Goal: Browse casually: Explore the website without a specific task or goal

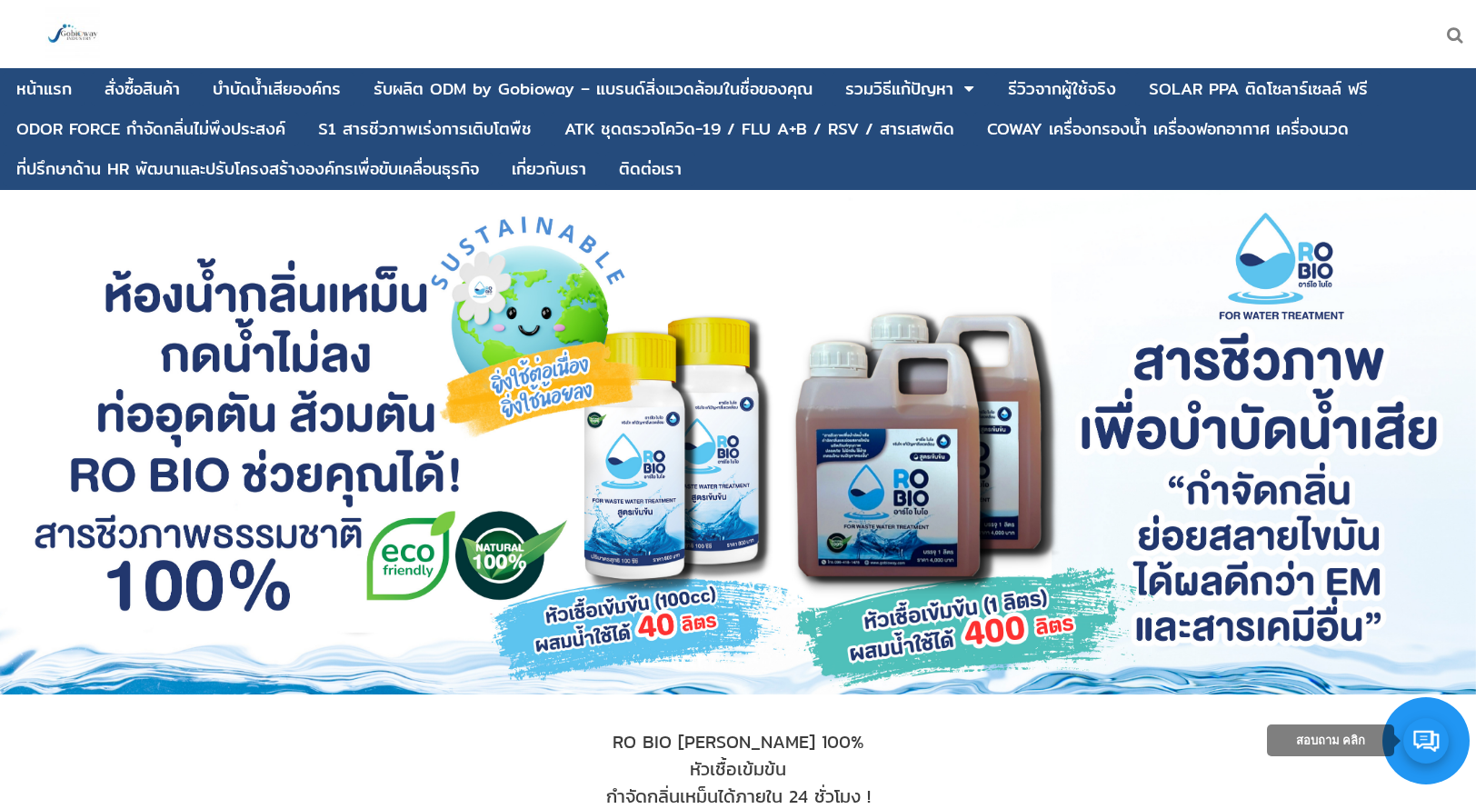
click at [1090, 702] on link at bounding box center [1425, 740] width 45 height 45
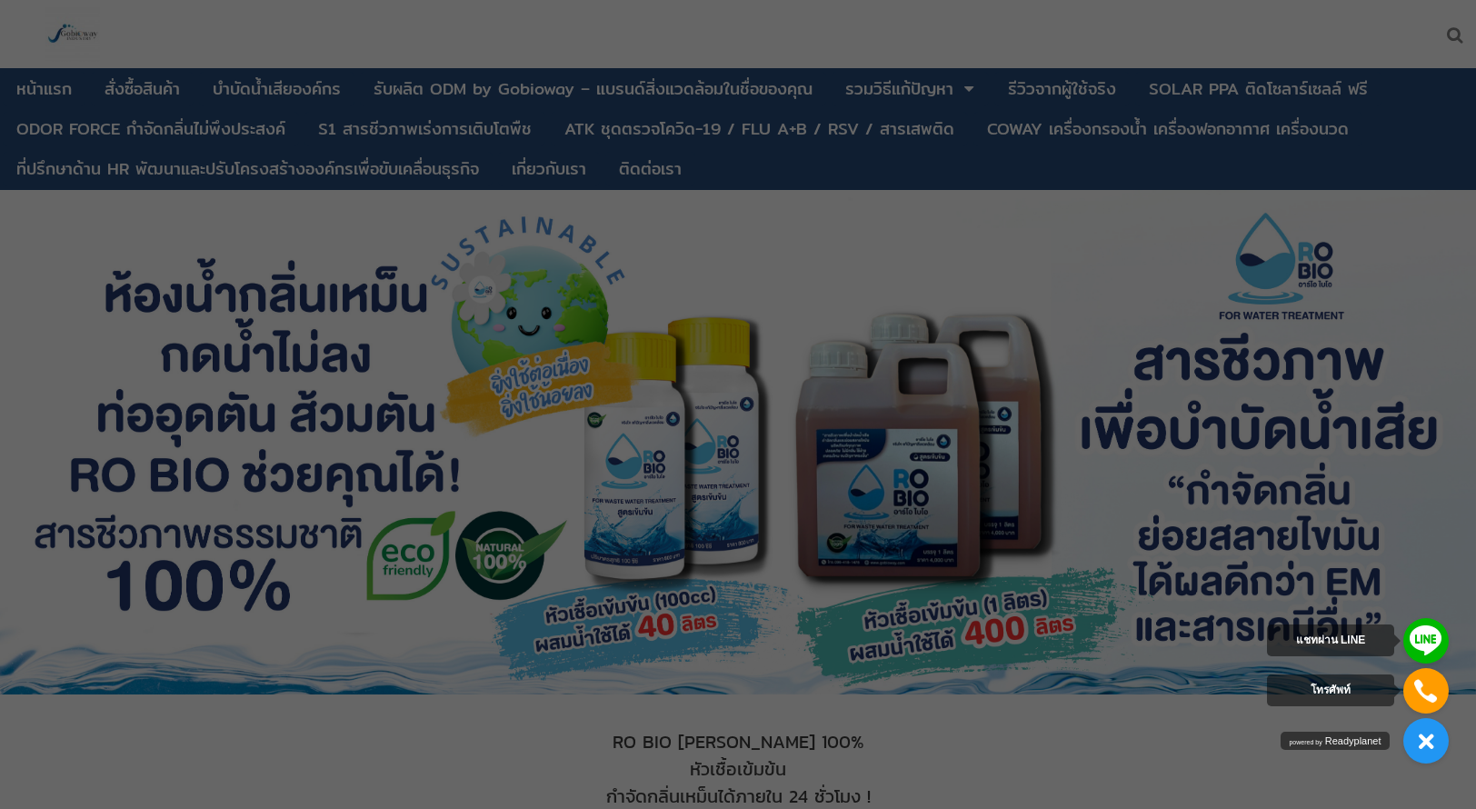
click at [1089, 702] on div at bounding box center [738, 404] width 1476 height 809
click at [1090, 629] on link at bounding box center [1425, 640] width 45 height 45
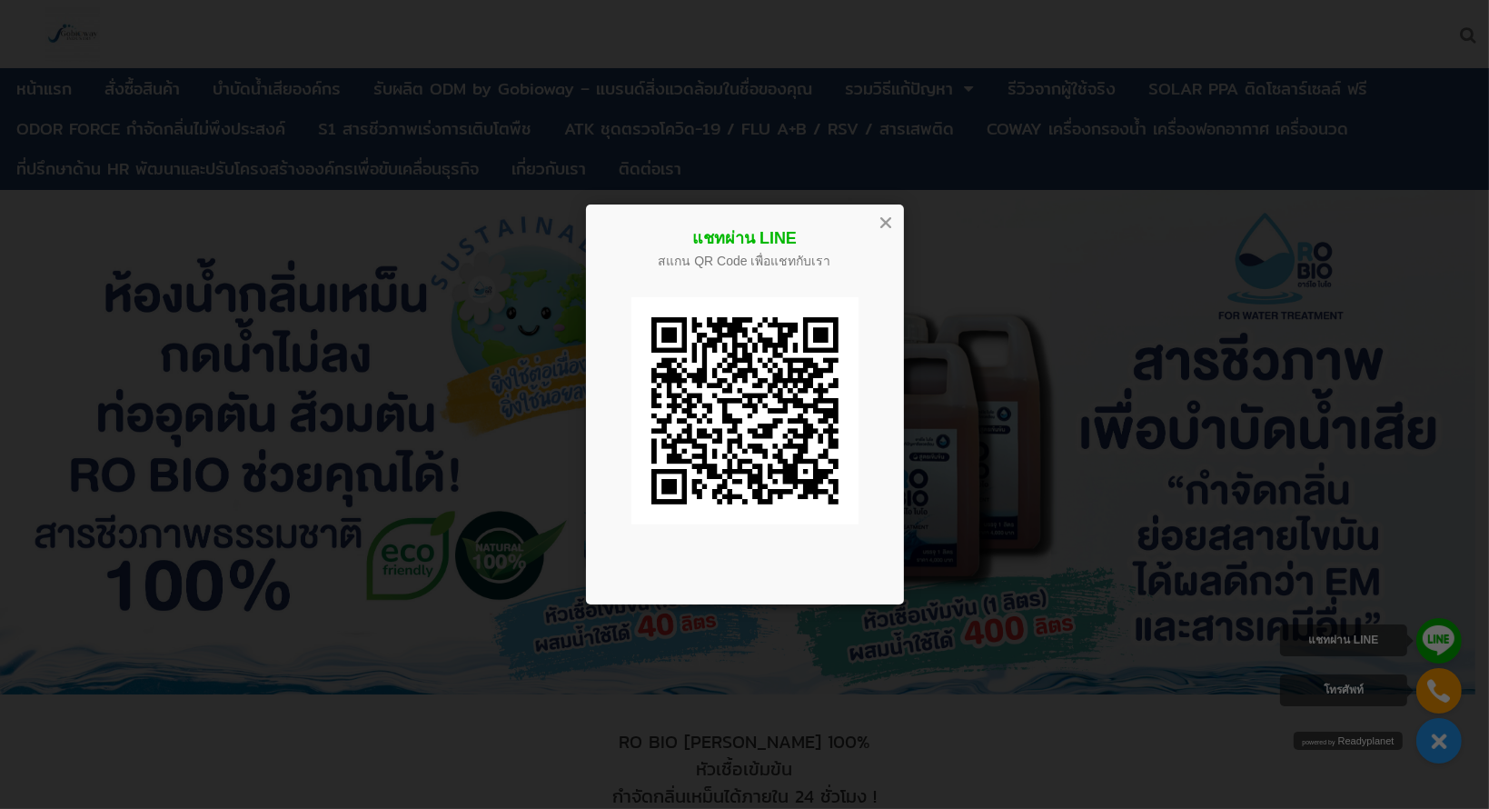
click at [888, 224] on div at bounding box center [885, 222] width 20 height 20
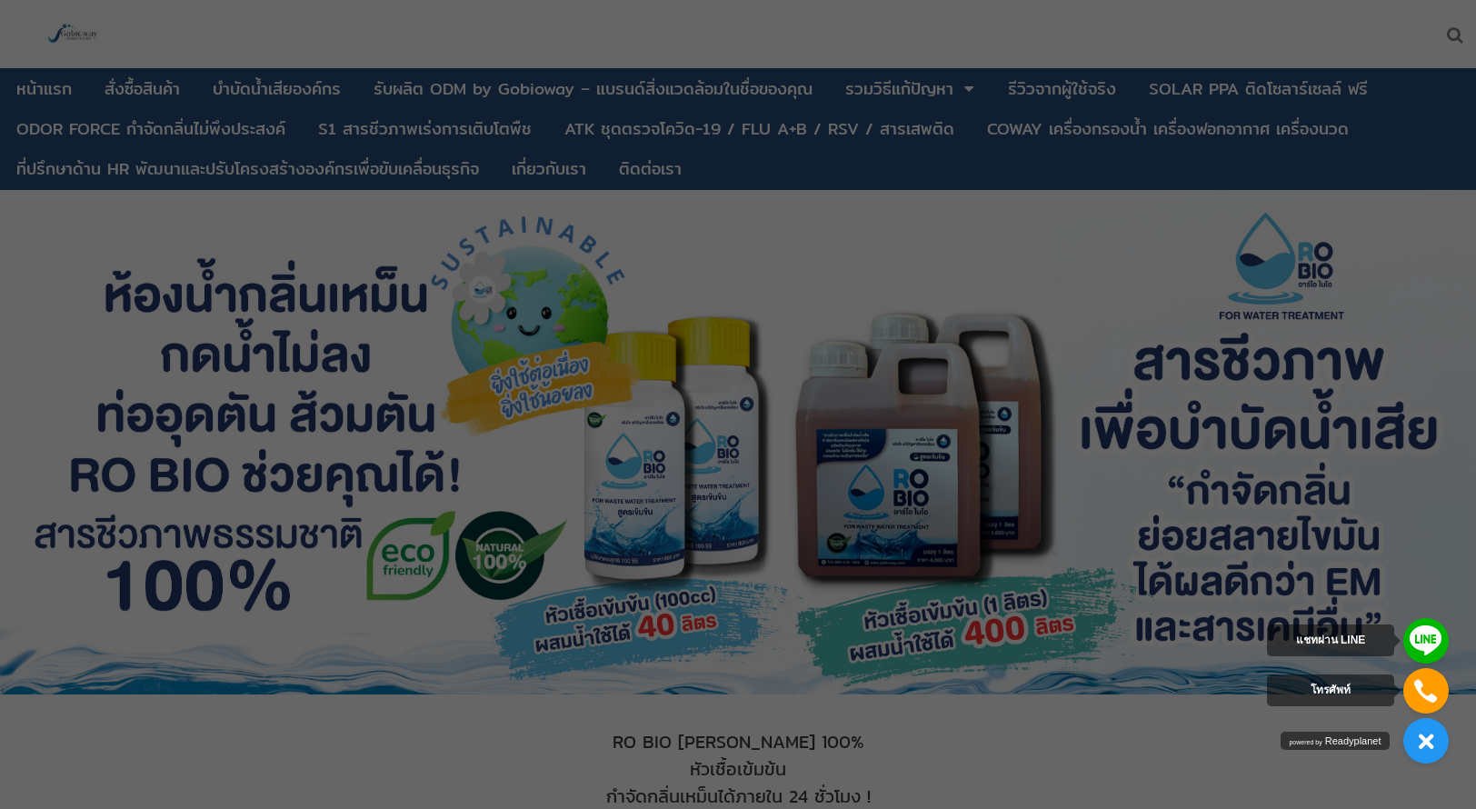
click at [1090, 702] on div at bounding box center [738, 404] width 1476 height 809
click at [1090, 702] on link at bounding box center [1425, 740] width 45 height 45
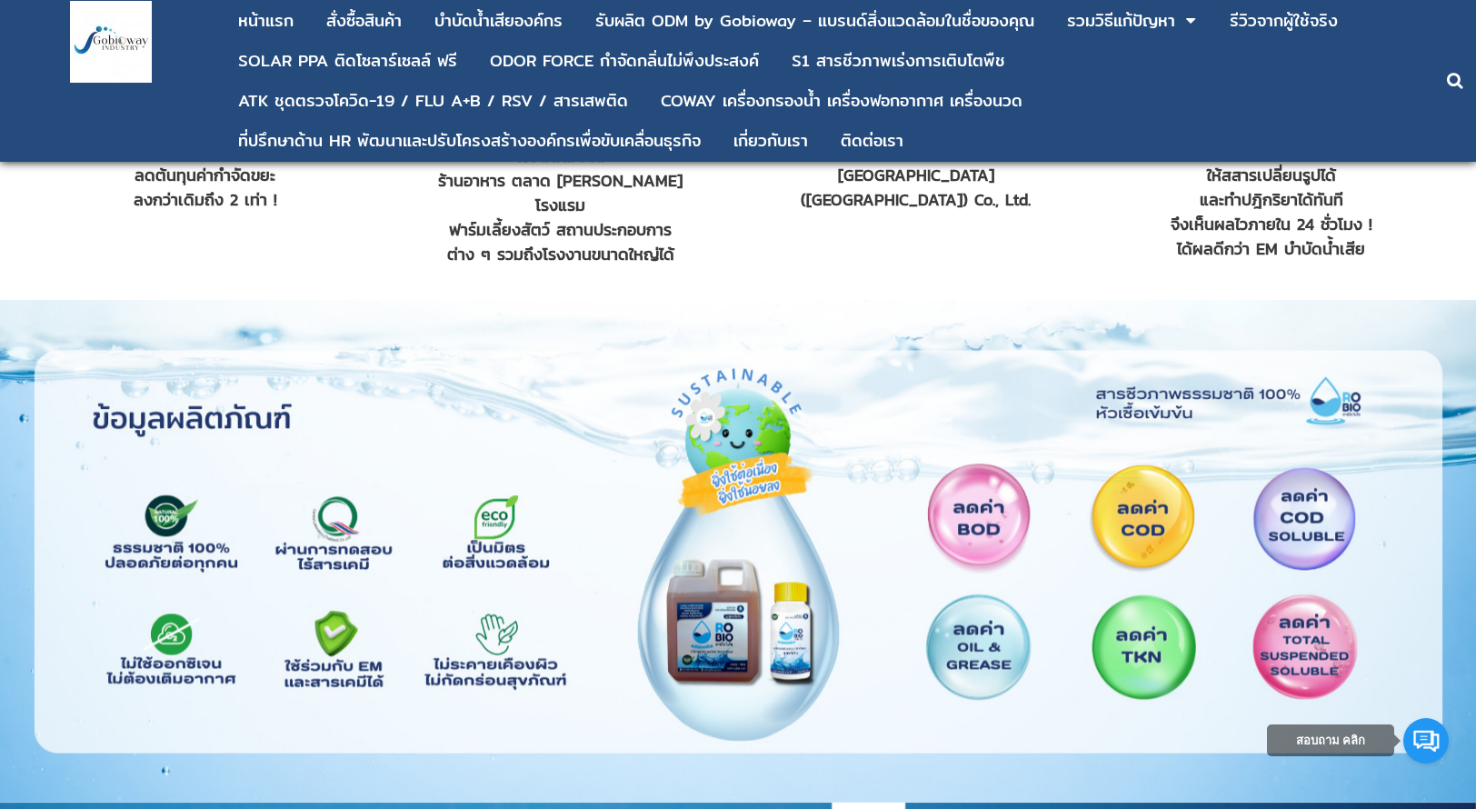
scroll to position [1635, 0]
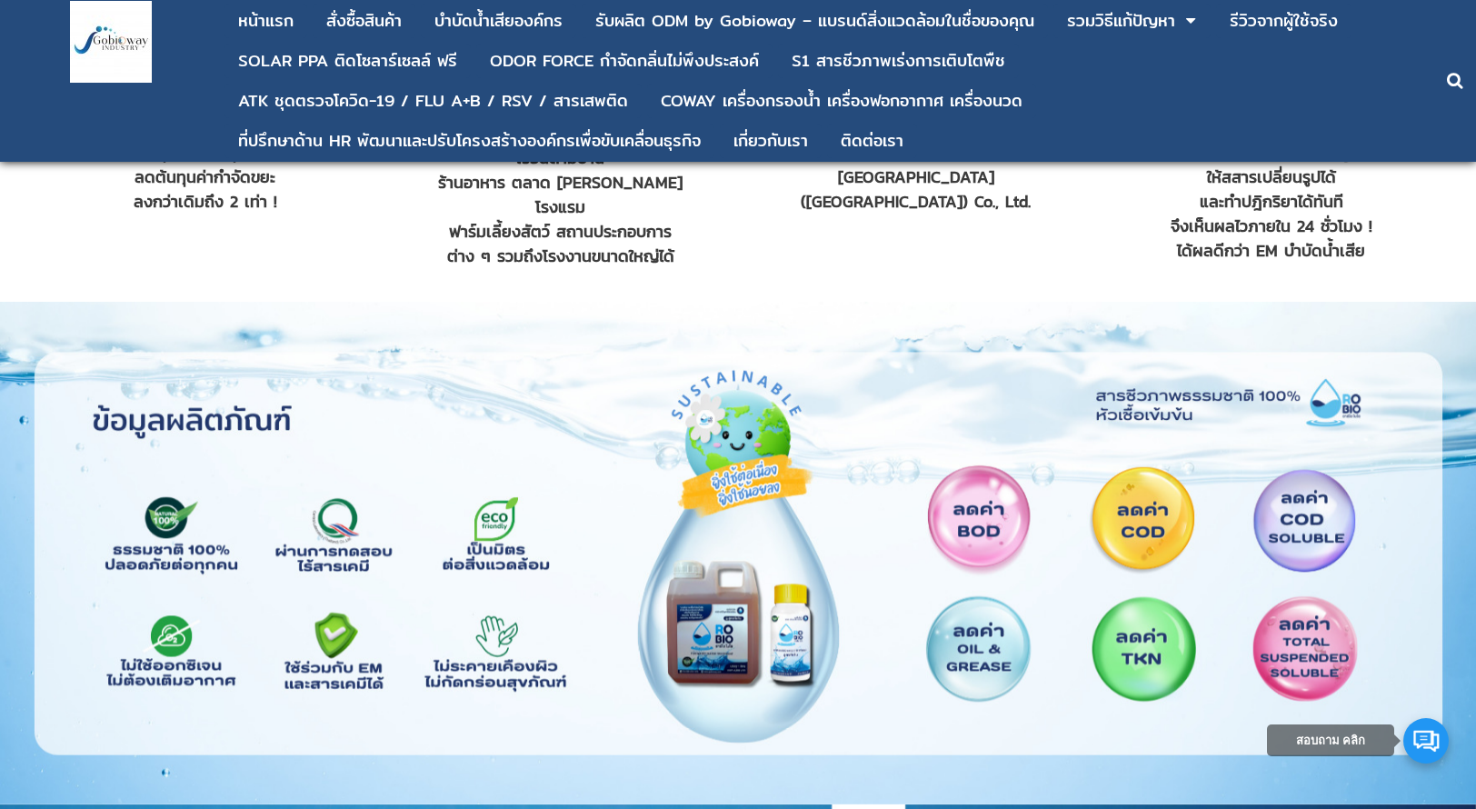
click at [1090, 702] on link at bounding box center [1425, 740] width 45 height 45
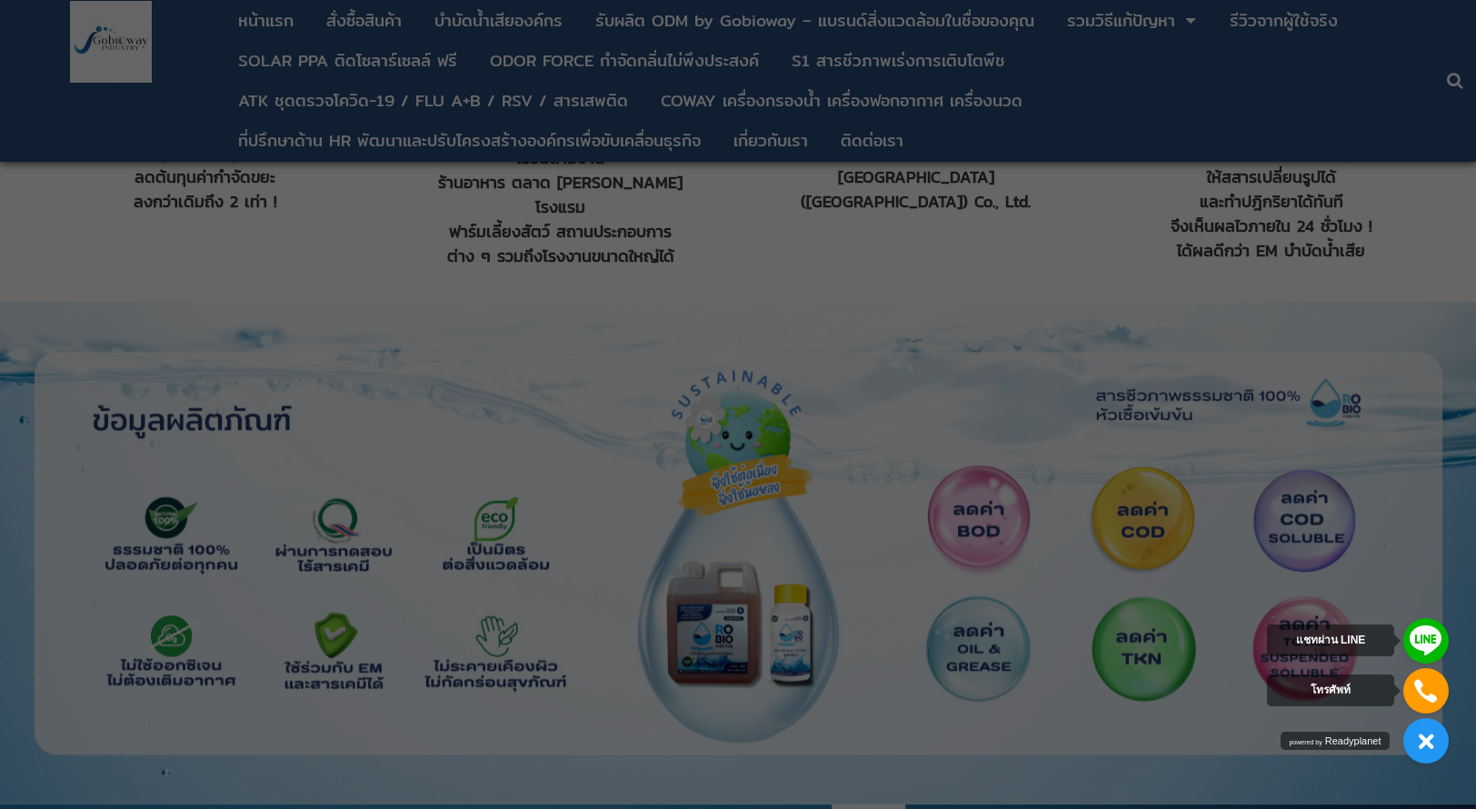
click at [923, 442] on div at bounding box center [738, 404] width 1476 height 809
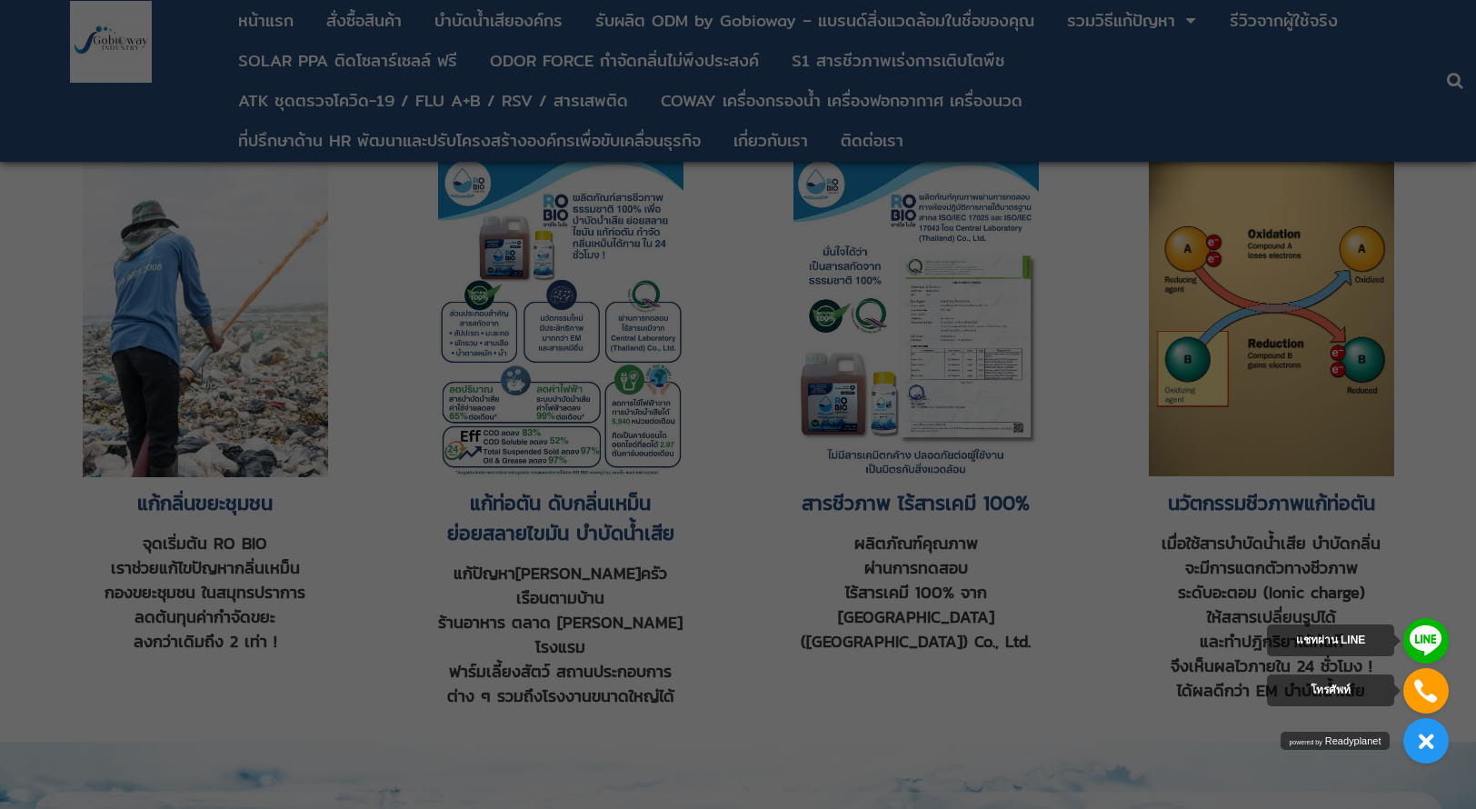
scroll to position [1181, 0]
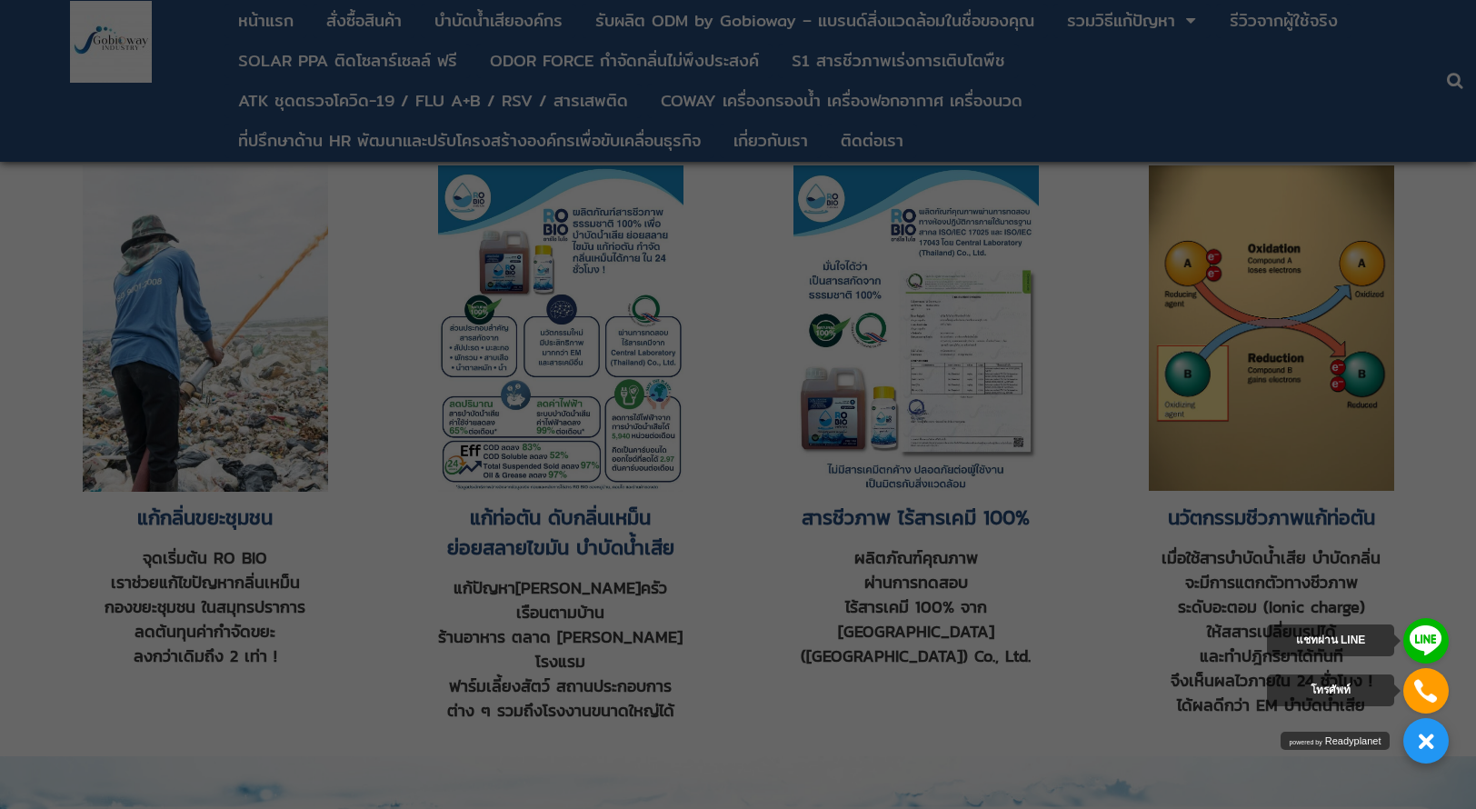
click at [1090, 702] on link at bounding box center [1425, 740] width 45 height 45
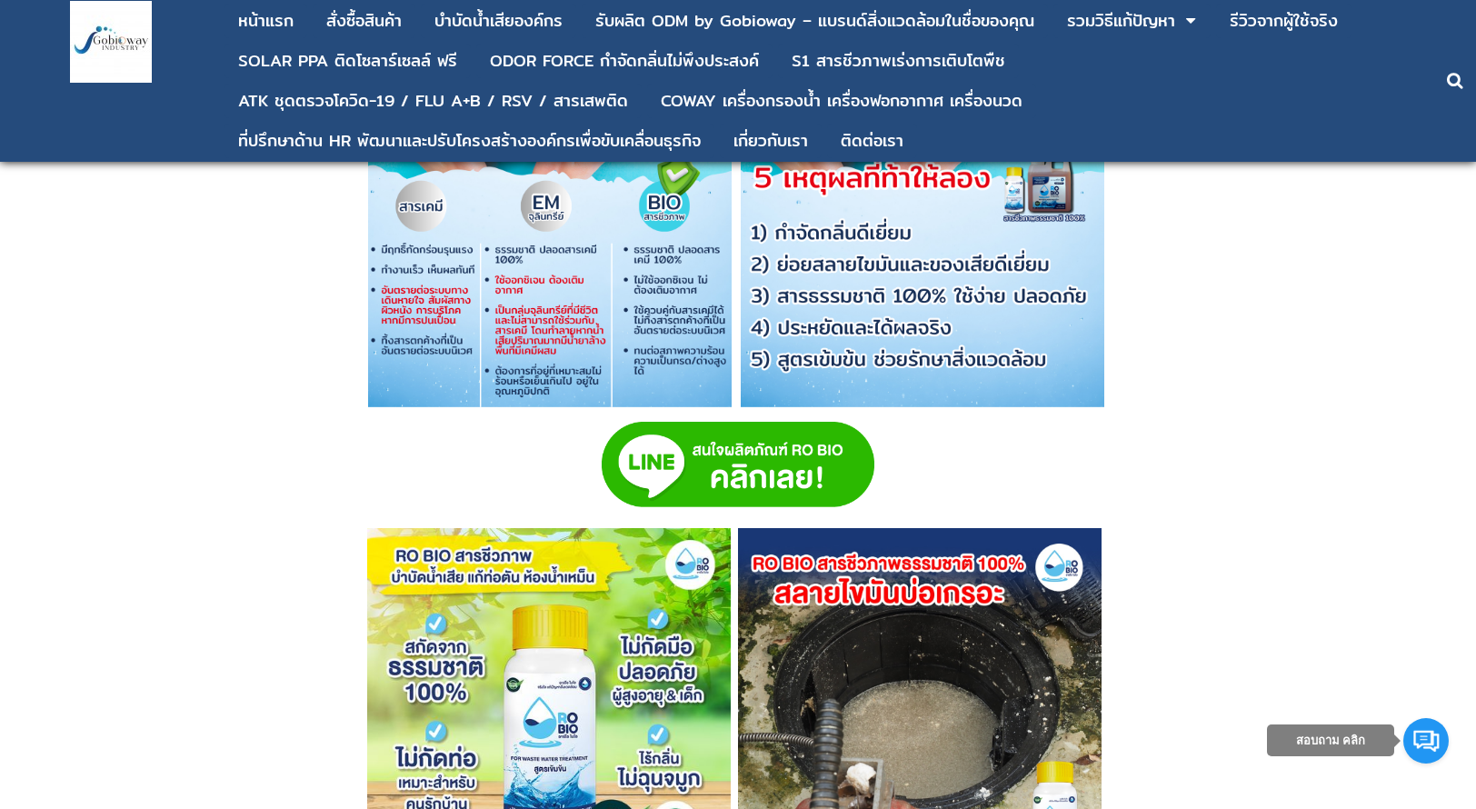
scroll to position [3271, 0]
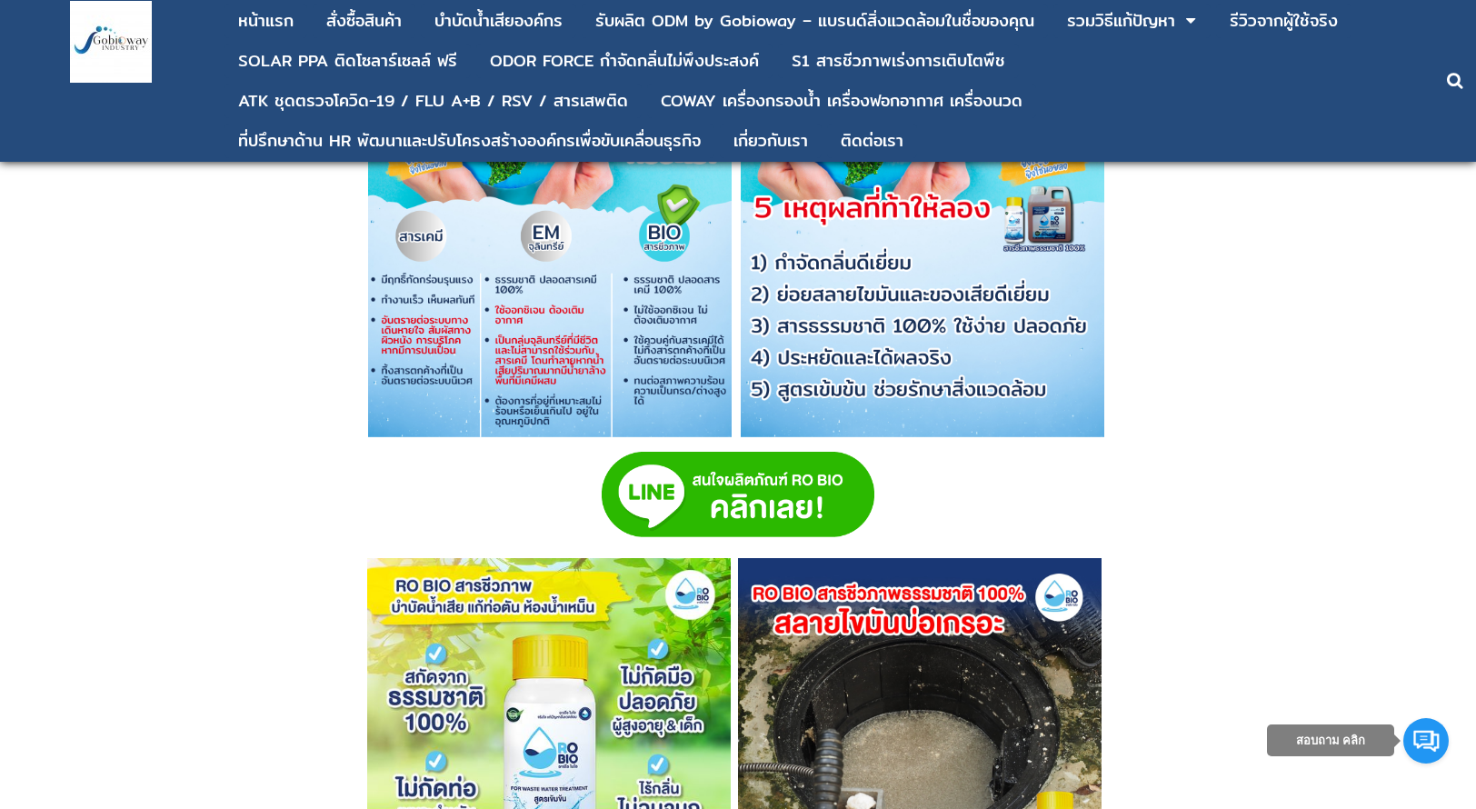
click at [804, 459] on img at bounding box center [737, 494] width 273 height 85
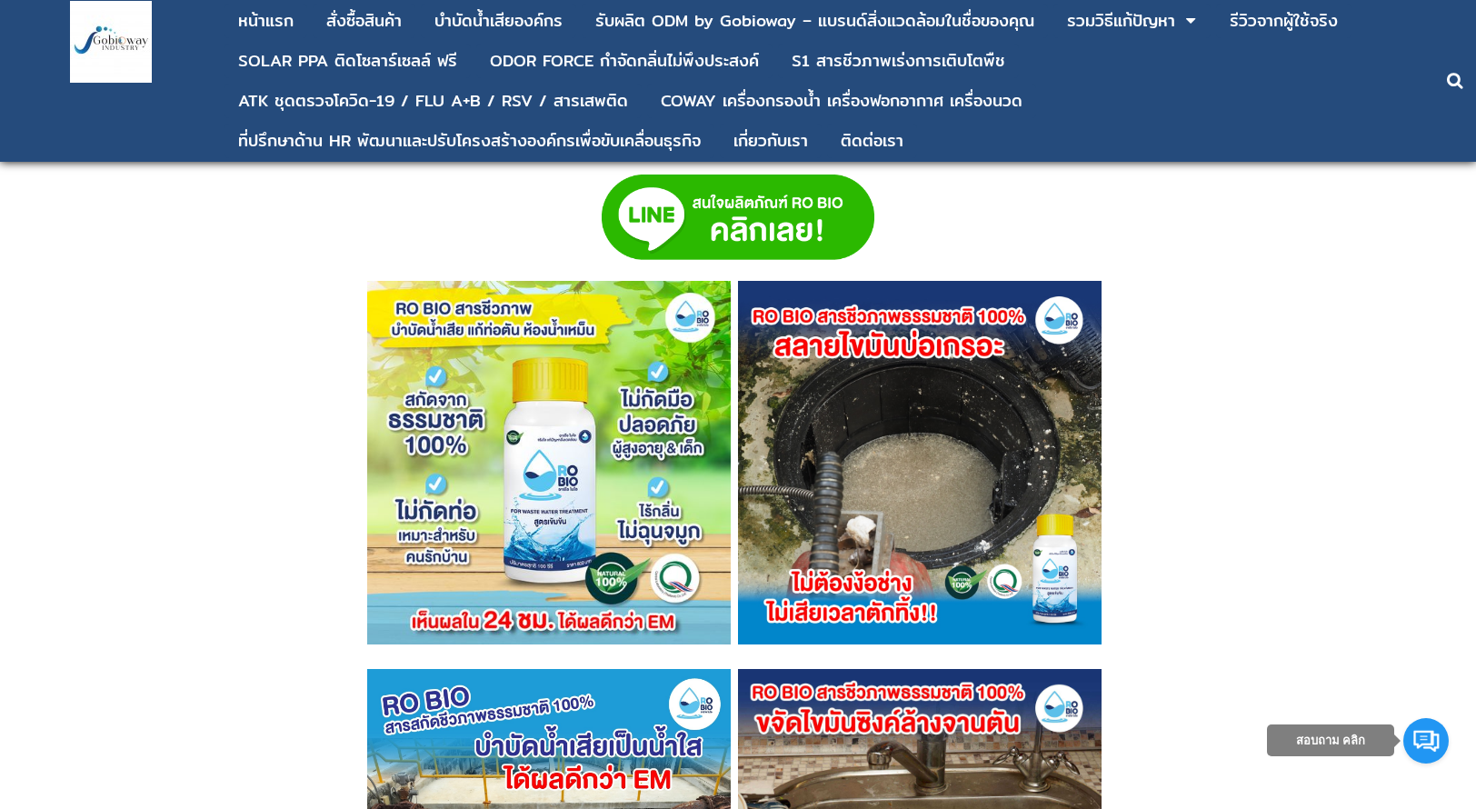
scroll to position [3544, 0]
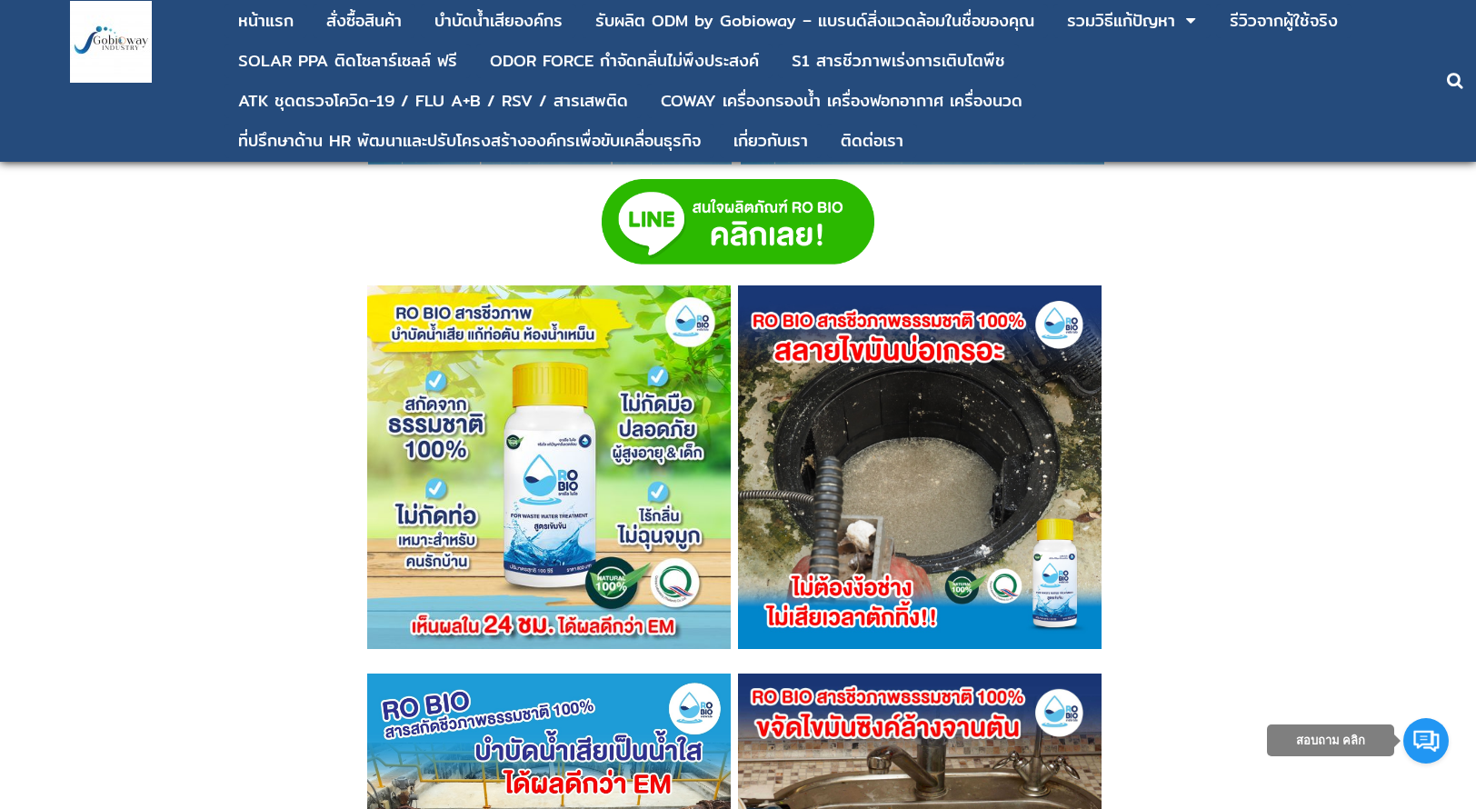
click at [987, 455] on img at bounding box center [919, 466] width 363 height 363
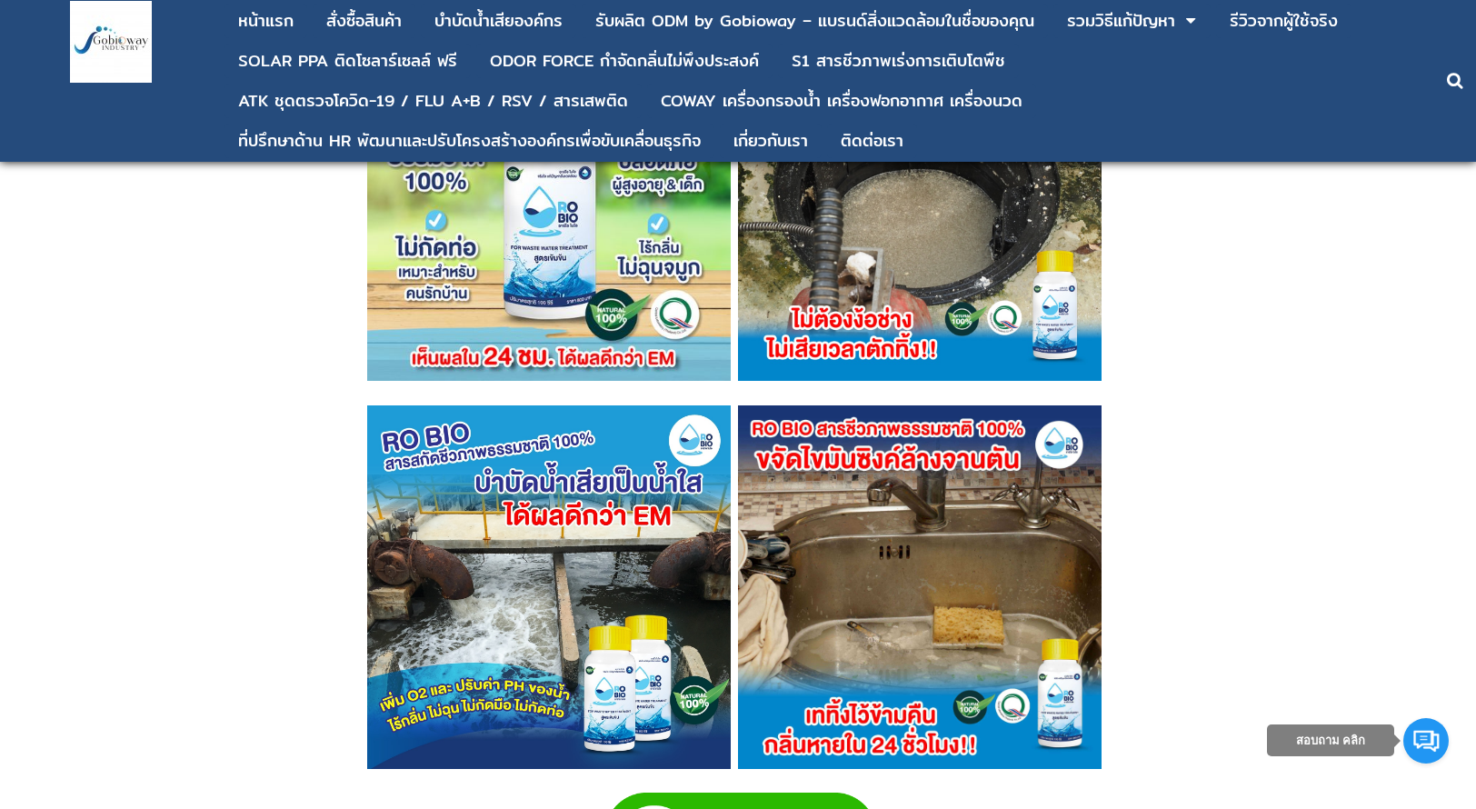
scroll to position [3816, 0]
